Goal: Task Accomplishment & Management: Manage account settings

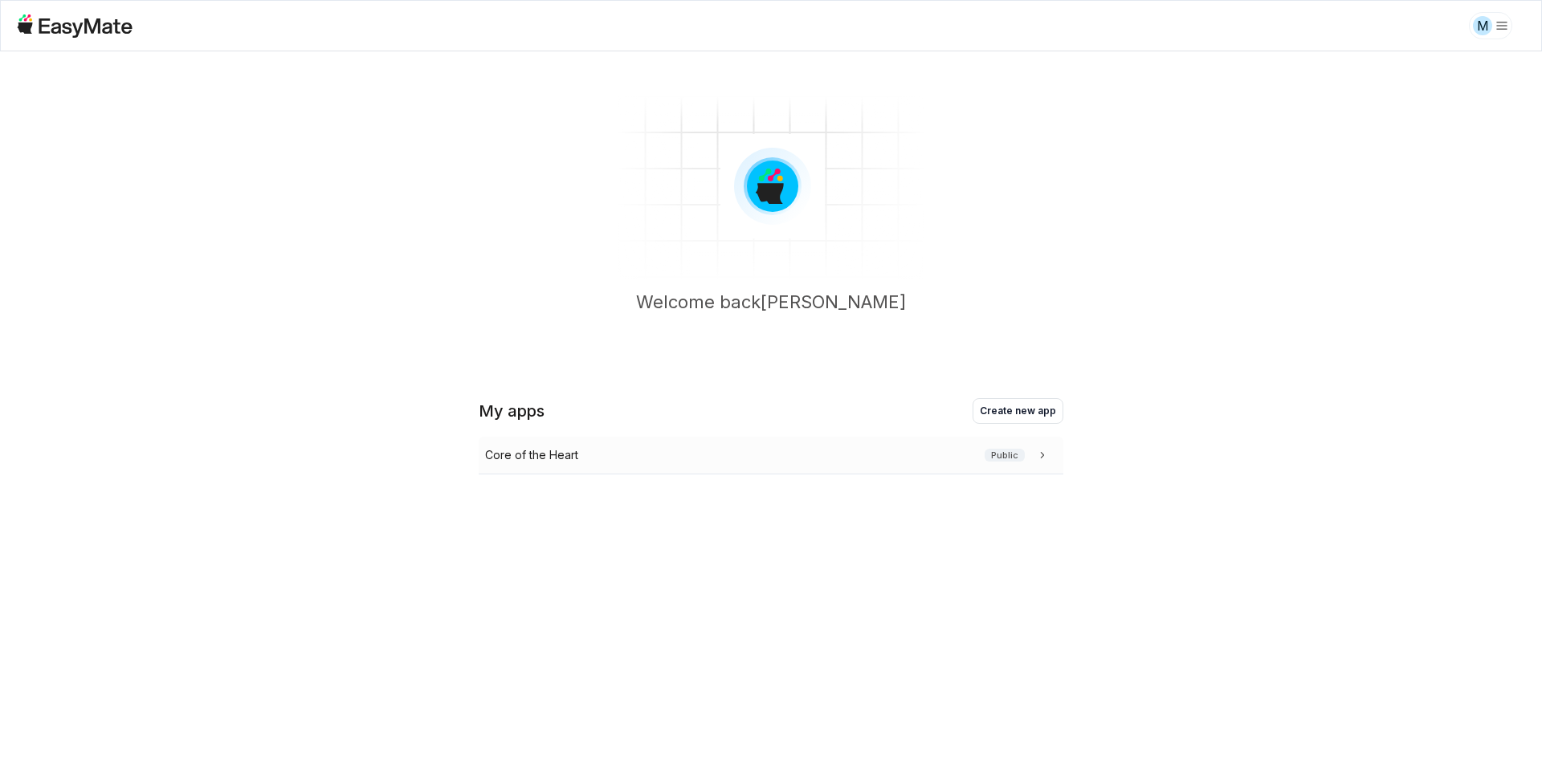
click at [587, 469] on div "Core of the Heart Public" at bounding box center [771, 456] width 585 height 38
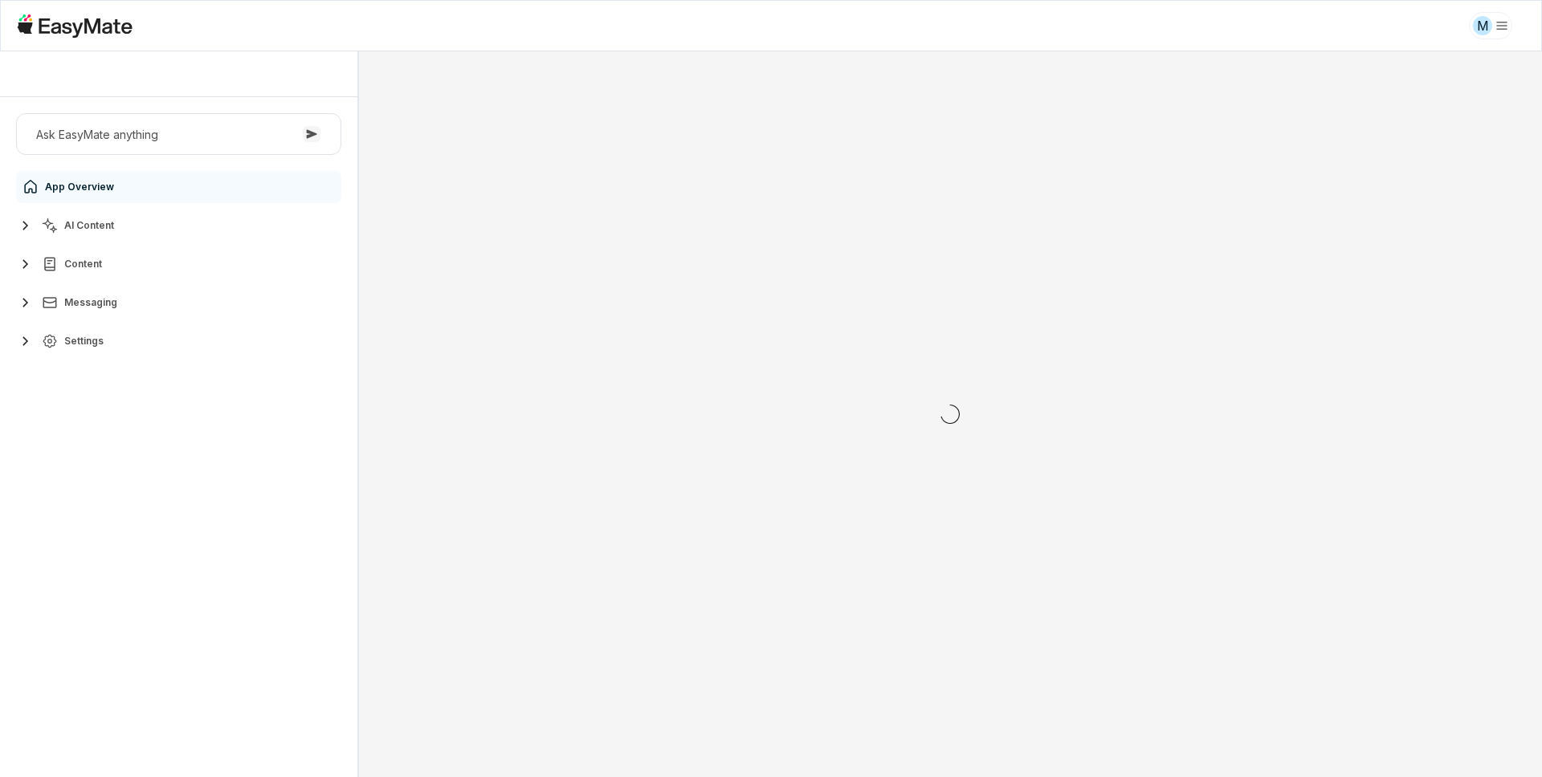
click at [151, 448] on div "Ask EasyMate anything App Overview AI Content Content Messaging Settings" at bounding box center [178, 437] width 357 height 680
click at [79, 341] on span "Settings" at bounding box center [83, 341] width 39 height 13
click at [72, 509] on span "Users" at bounding box center [81, 508] width 29 height 13
type textarea "*"
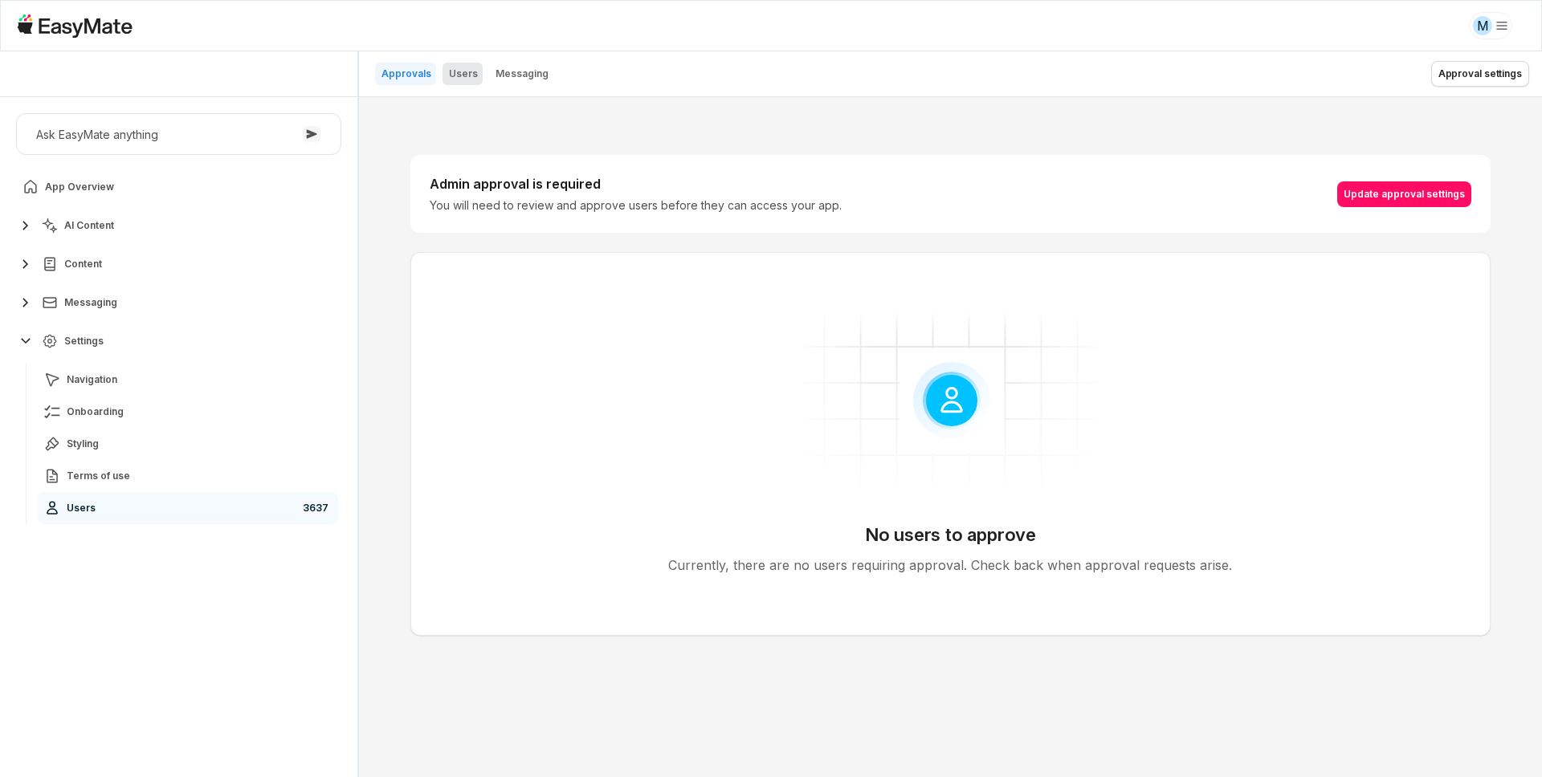
click at [455, 73] on p "Users" at bounding box center [463, 73] width 29 height 13
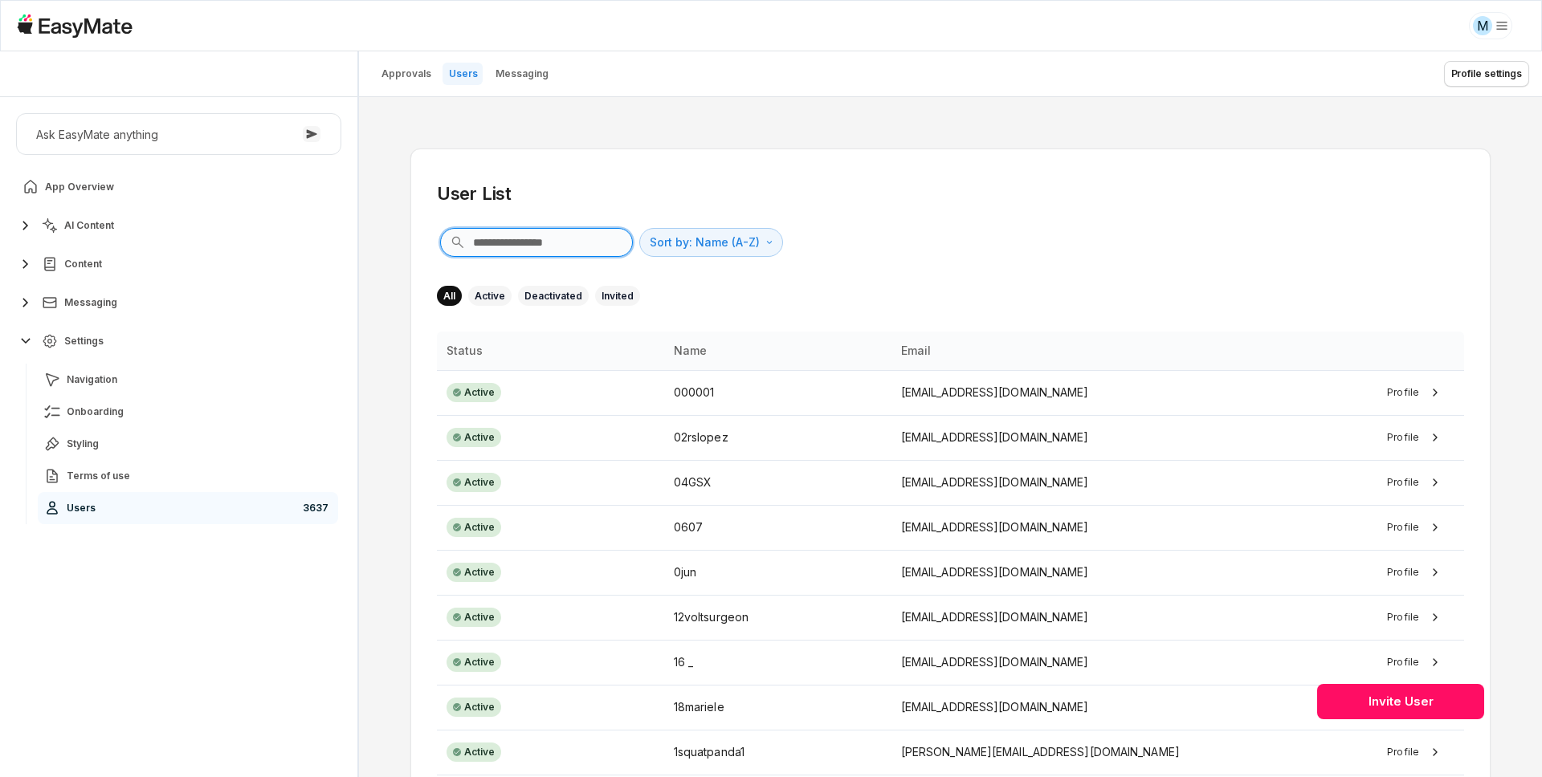
click at [556, 242] on input "text" at bounding box center [536, 242] width 193 height 29
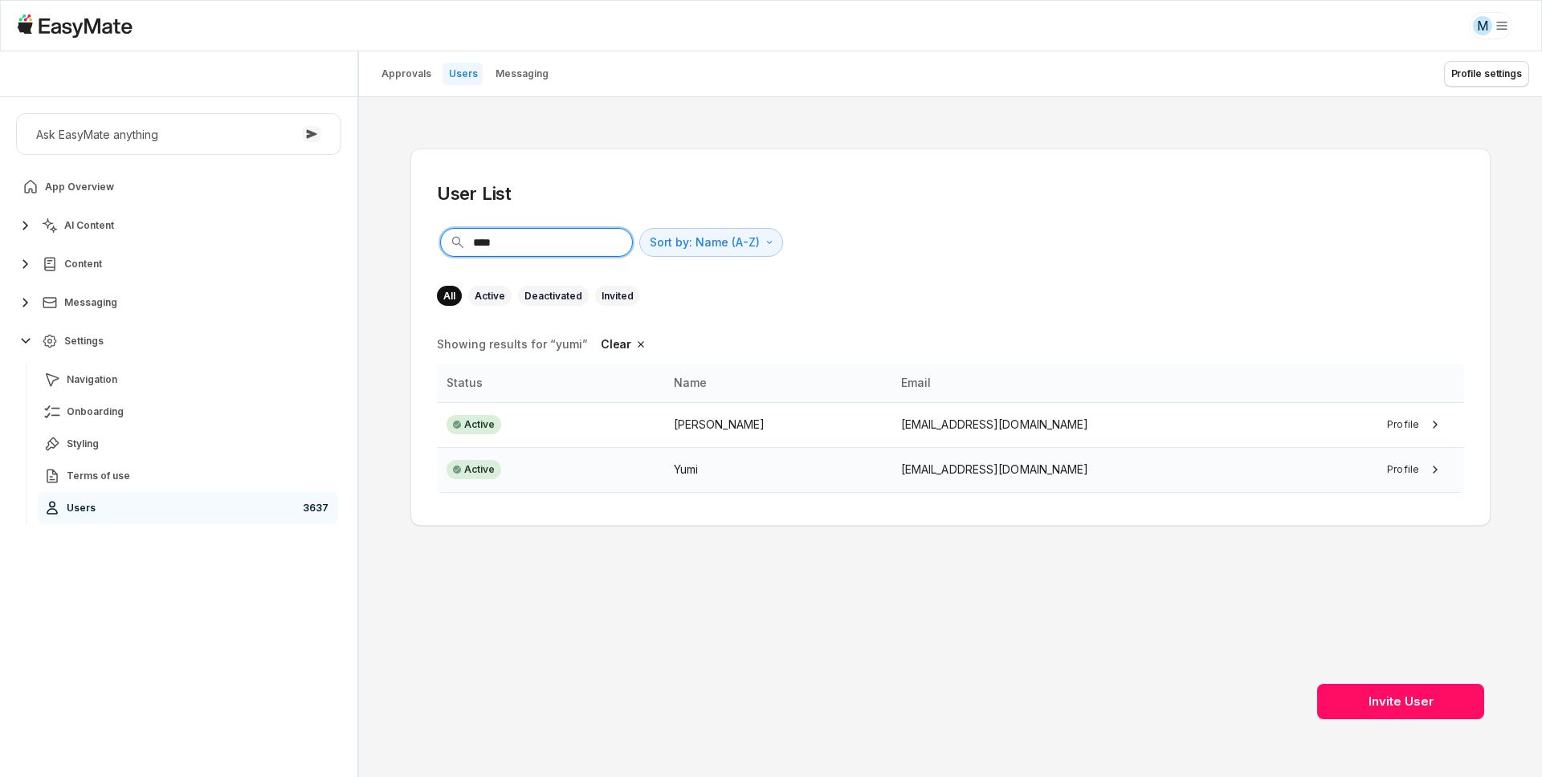
type input "****"
click at [741, 464] on div "Yumi" at bounding box center [778, 470] width 208 height 18
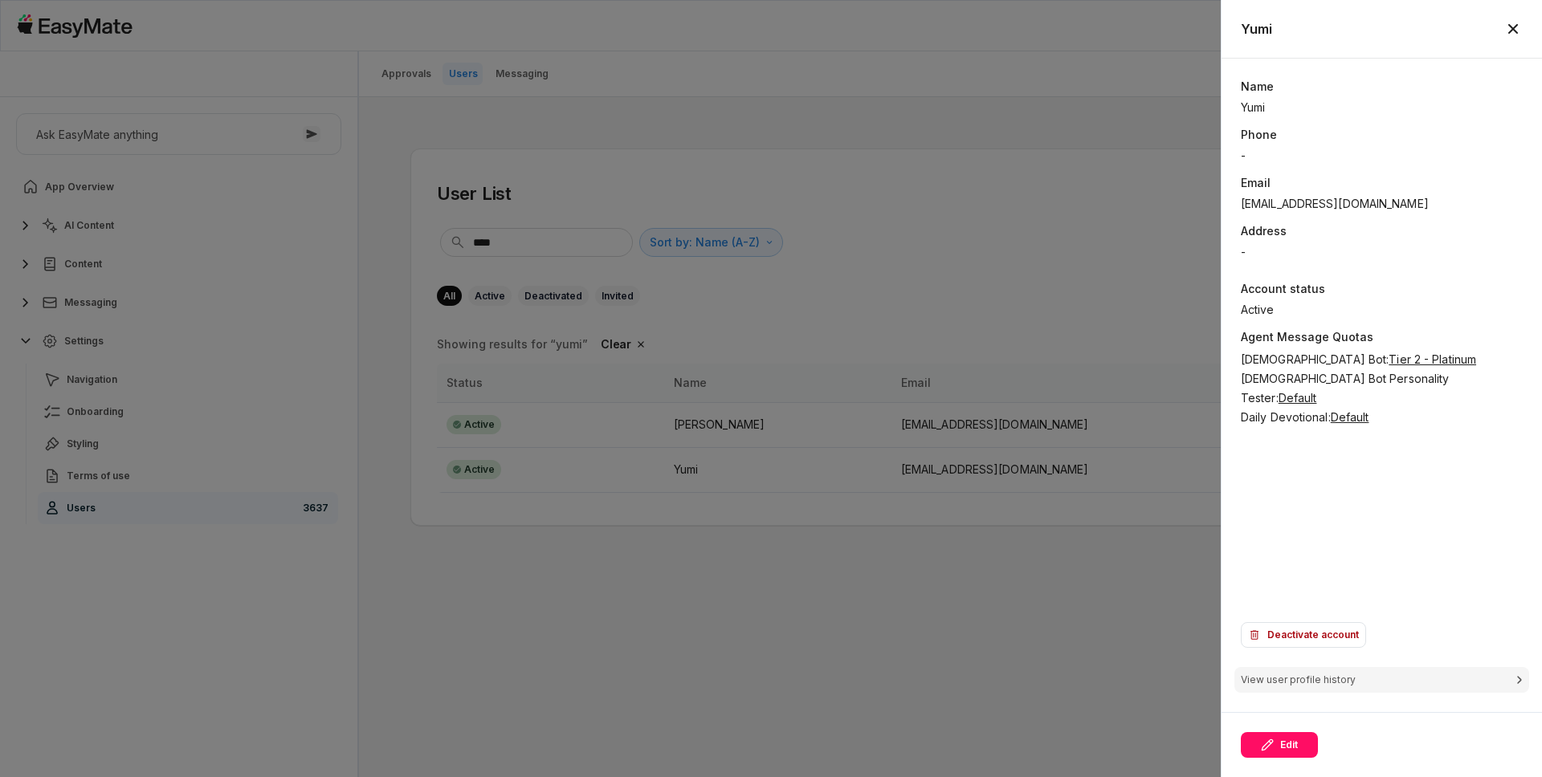
click at [1245, 479] on div "Name [PERSON_NAME] Phone - Email [EMAIL_ADDRESS][DOMAIN_NAME] Address - Account…" at bounding box center [1382, 345] width 282 height 535
click at [1245, 480] on div "Name [PERSON_NAME] Phone - Email [EMAIL_ADDRESS][DOMAIN_NAME] Address - Account…" at bounding box center [1382, 345] width 282 height 535
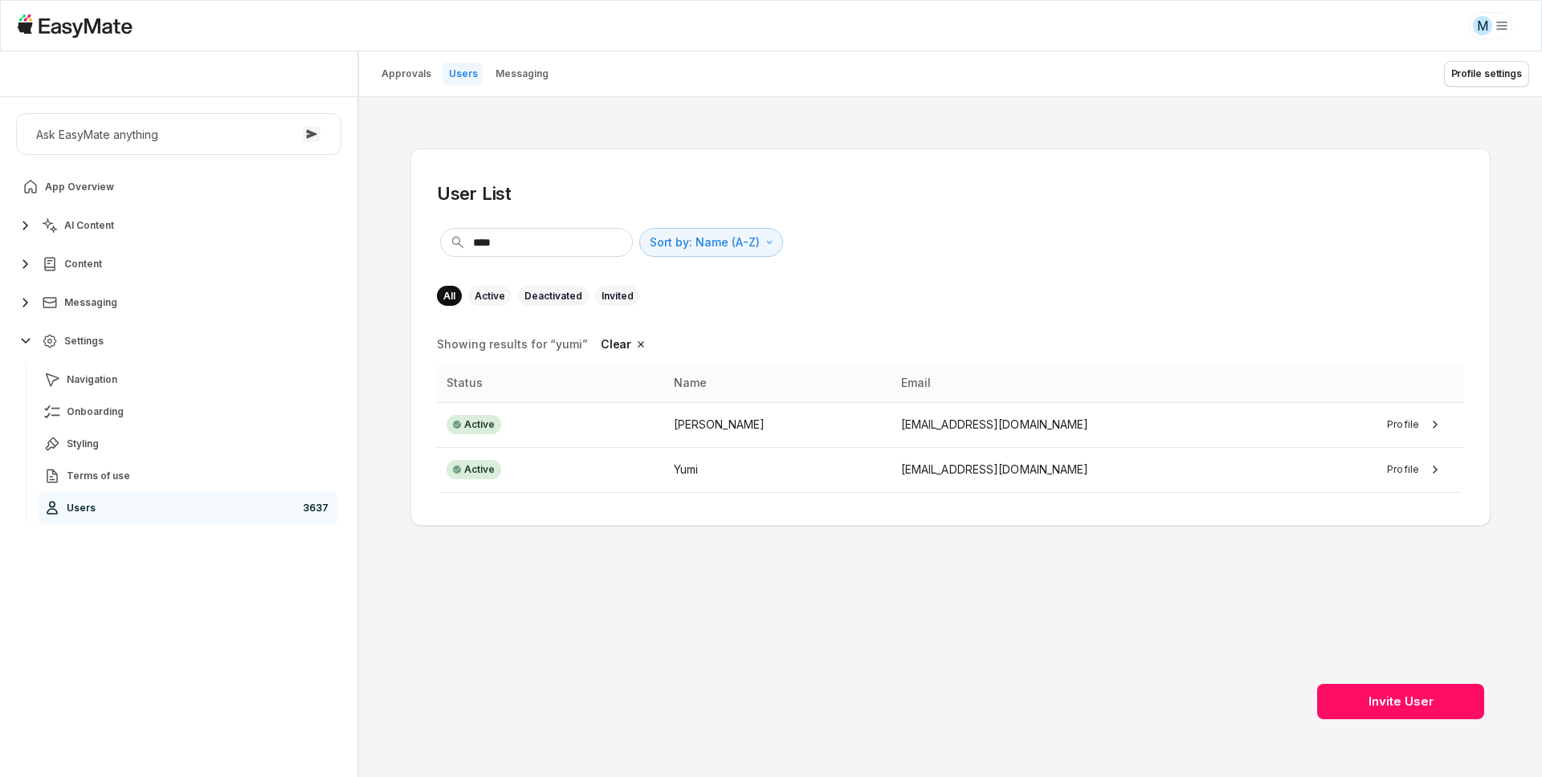
click at [1495, 31] on html "M Core of the Heart Ask EasyMate anything App Overview AI Content Content Messa…" at bounding box center [771, 388] width 1542 height 777
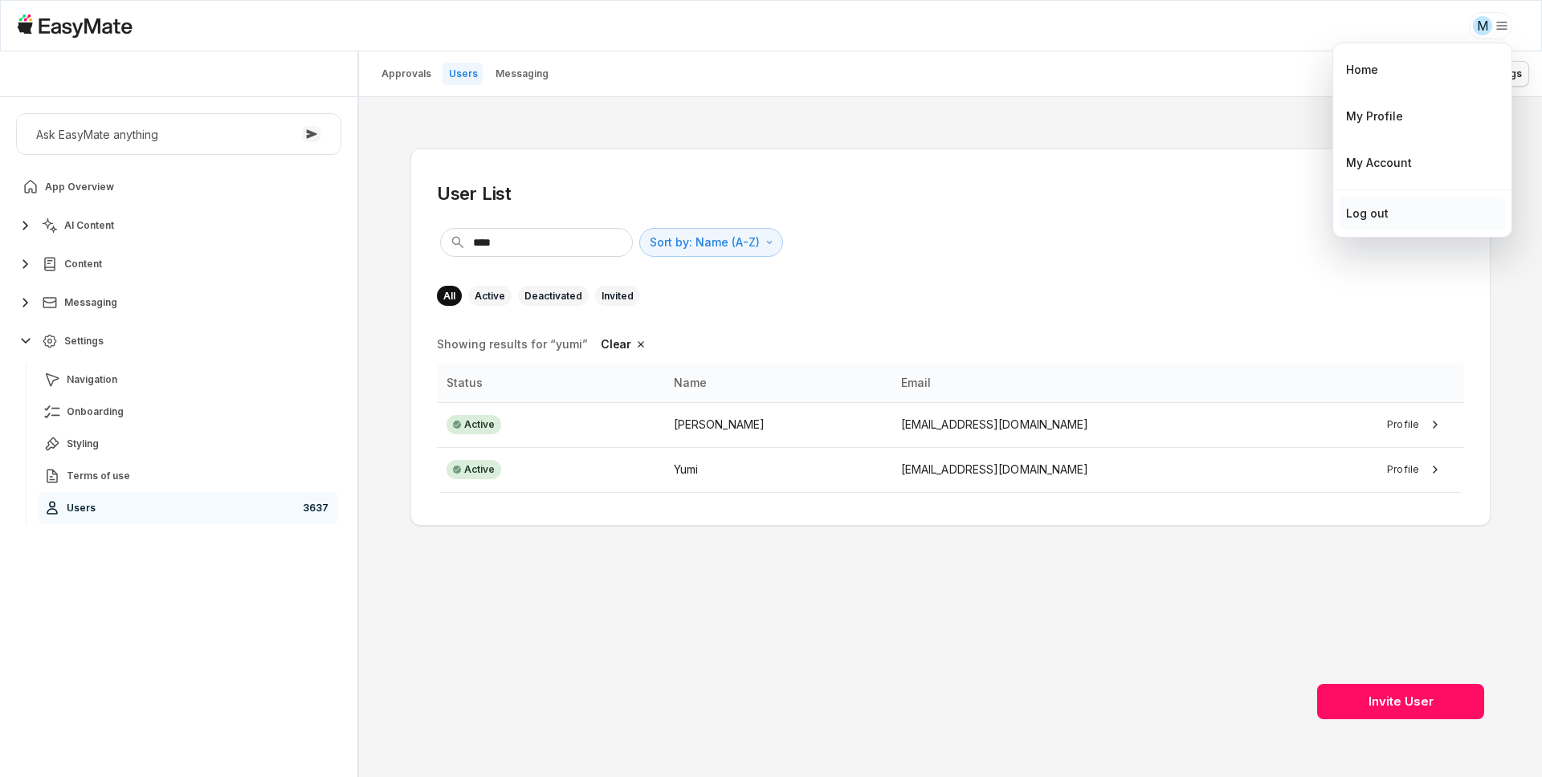
click at [1395, 213] on div "Log out" at bounding box center [1422, 214] width 165 height 34
type textarea "*"
